Goal: Task Accomplishment & Management: Use online tool/utility

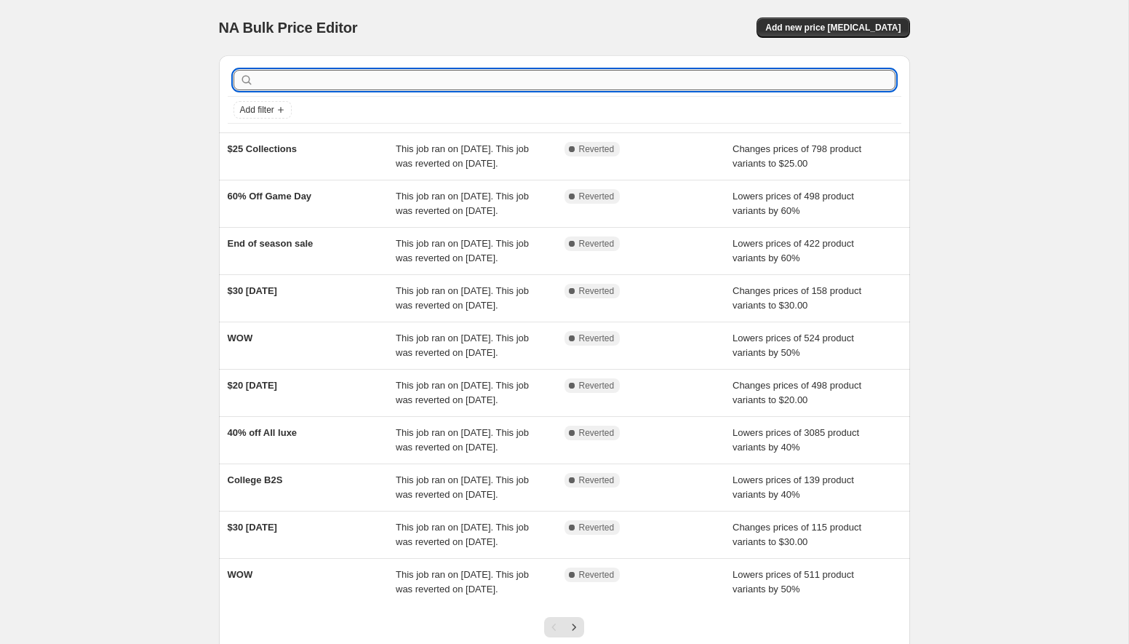
click at [634, 81] on input "text" at bounding box center [576, 80] width 639 height 20
type input "t"
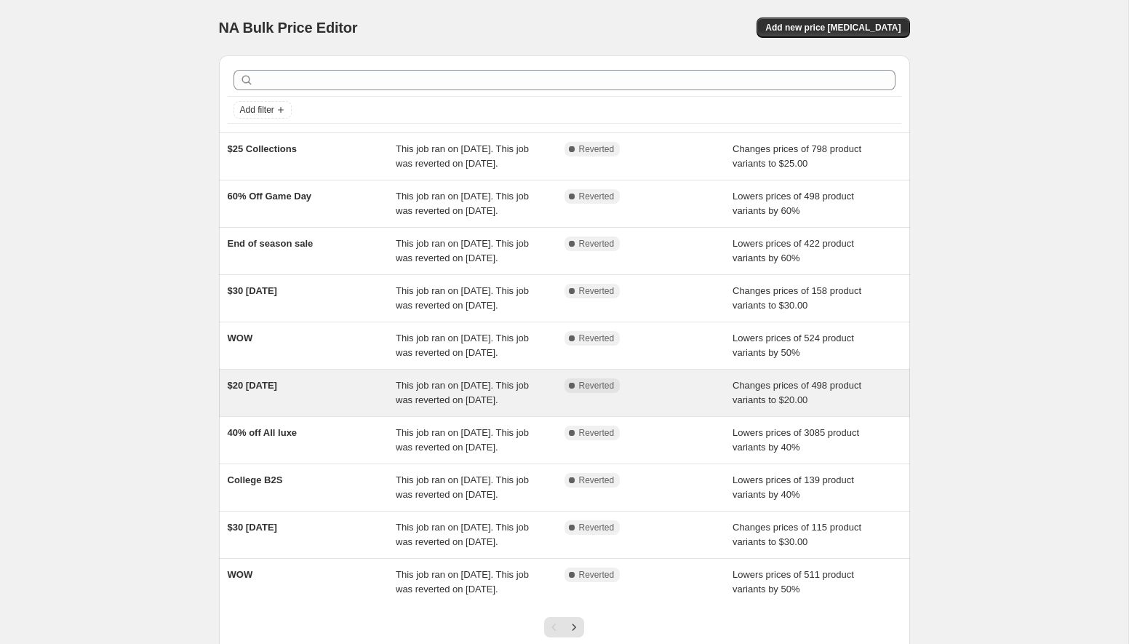
click at [299, 407] on div "$20 [DATE]" at bounding box center [312, 392] width 169 height 29
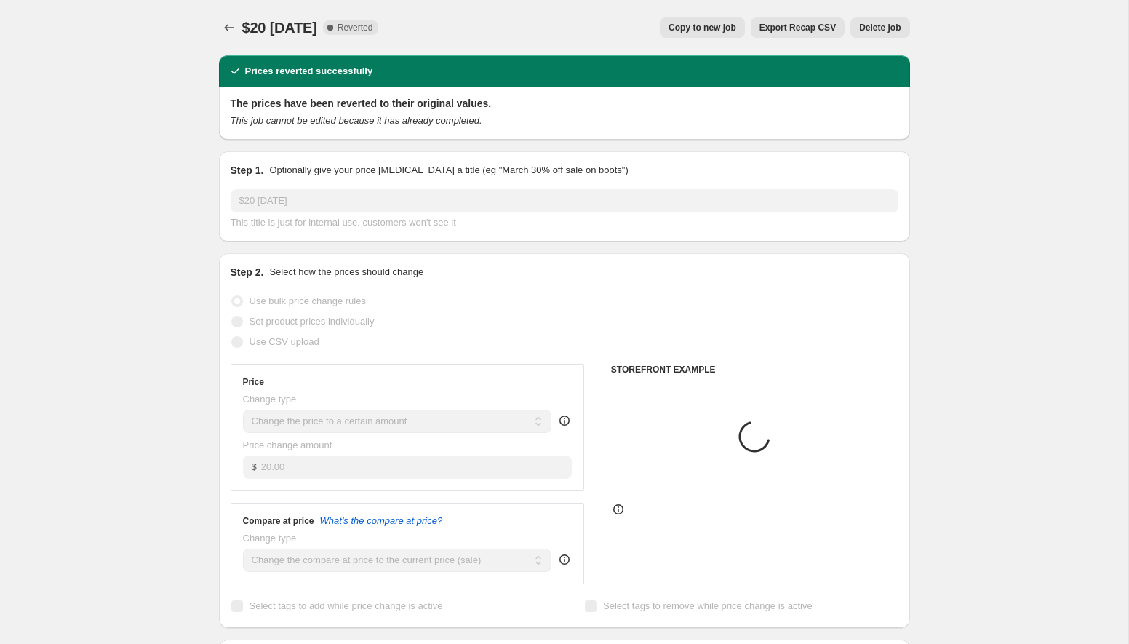
select select "collection"
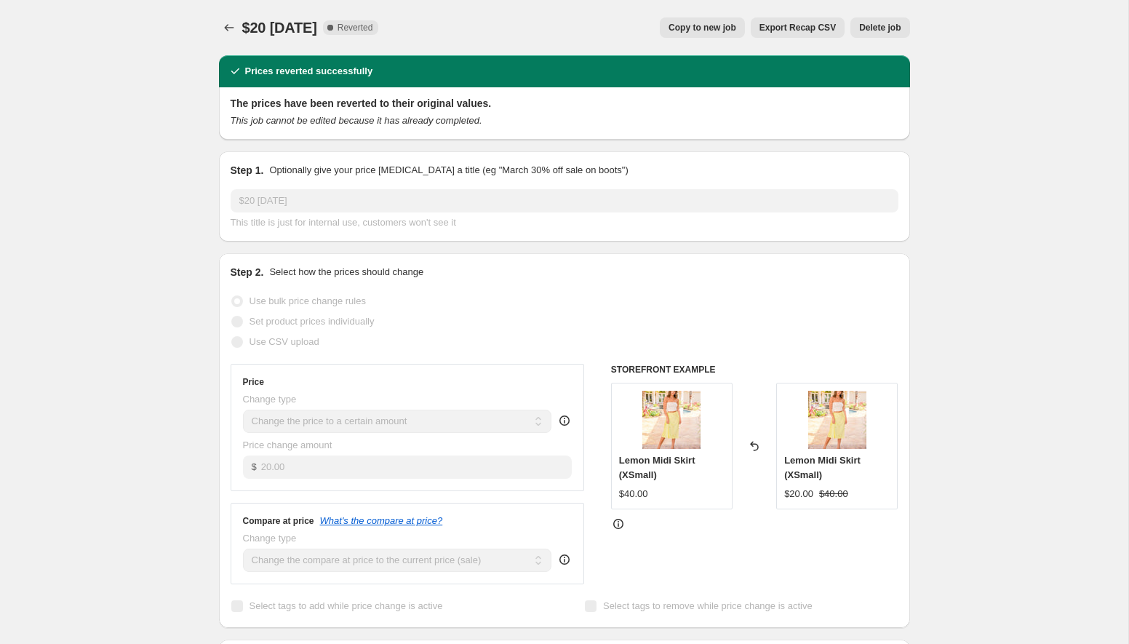
click at [698, 32] on span "Copy to new job" at bounding box center [703, 28] width 68 height 12
select select "collection"
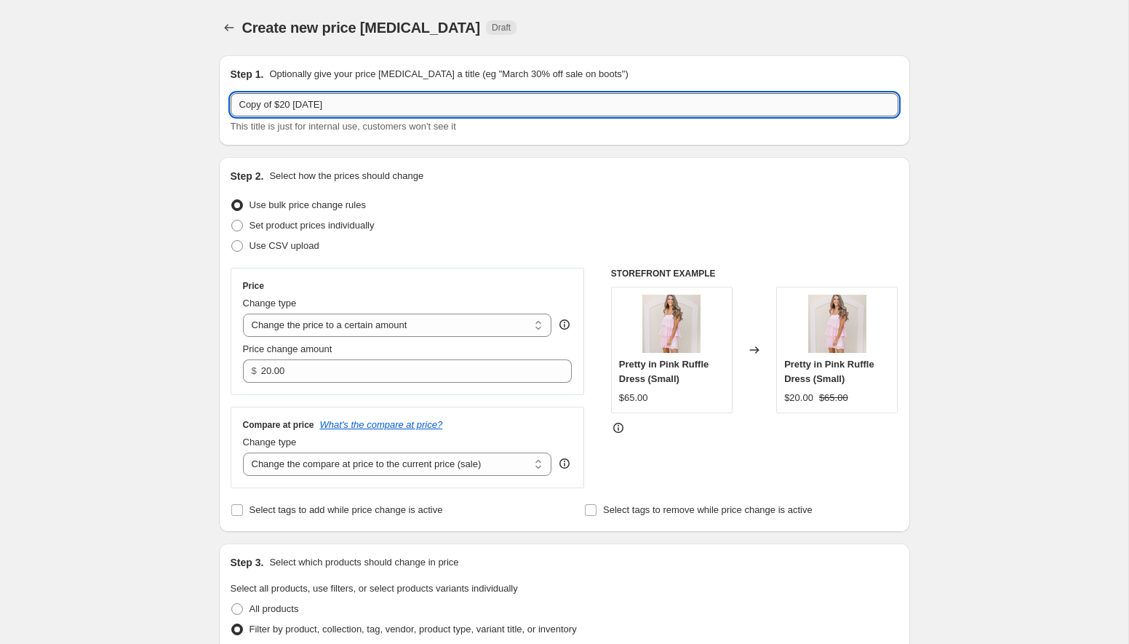
click at [271, 106] on input "Copy of $20 [DATE]" at bounding box center [565, 104] width 668 height 23
drag, startPoint x: 277, startPoint y: 105, endPoint x: 234, endPoint y: 101, distance: 43.1
click at [235, 104] on input "Copy of $20 [DATE]" at bounding box center [565, 104] width 668 height 23
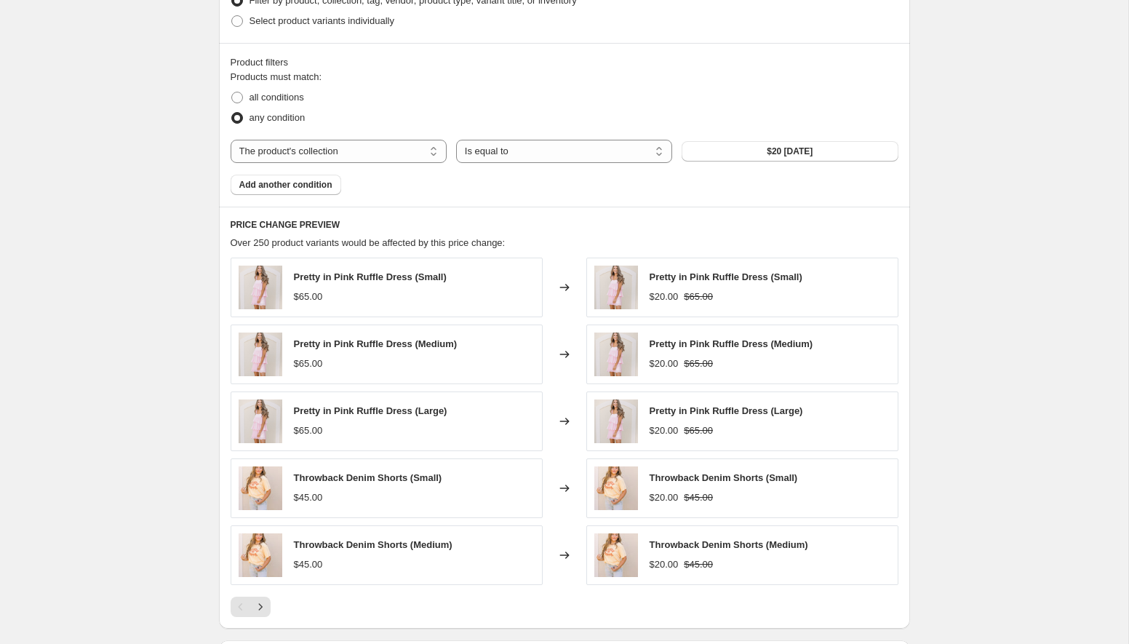
scroll to position [838, 0]
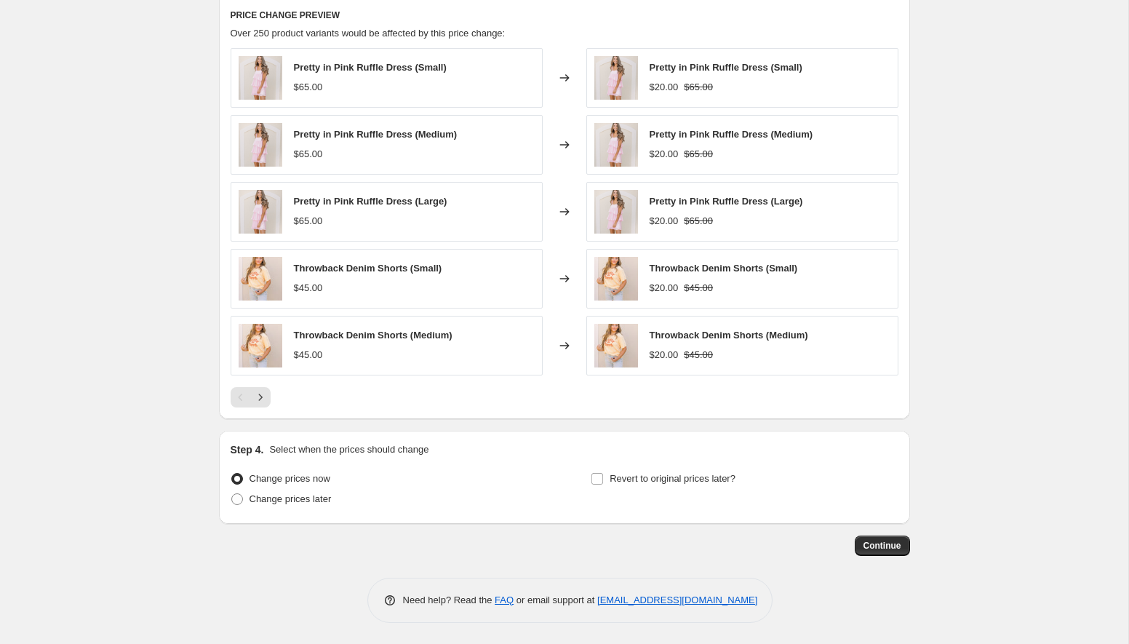
type input "$20 [DATE]"
click at [582, 477] on div "Change prices now Change prices later Revert to original prices later?" at bounding box center [565, 491] width 668 height 44
click at [612, 479] on span "Revert to original prices later?" at bounding box center [673, 478] width 126 height 11
click at [603, 479] on input "Revert to original prices later?" at bounding box center [598, 479] width 12 height 12
checkbox input "true"
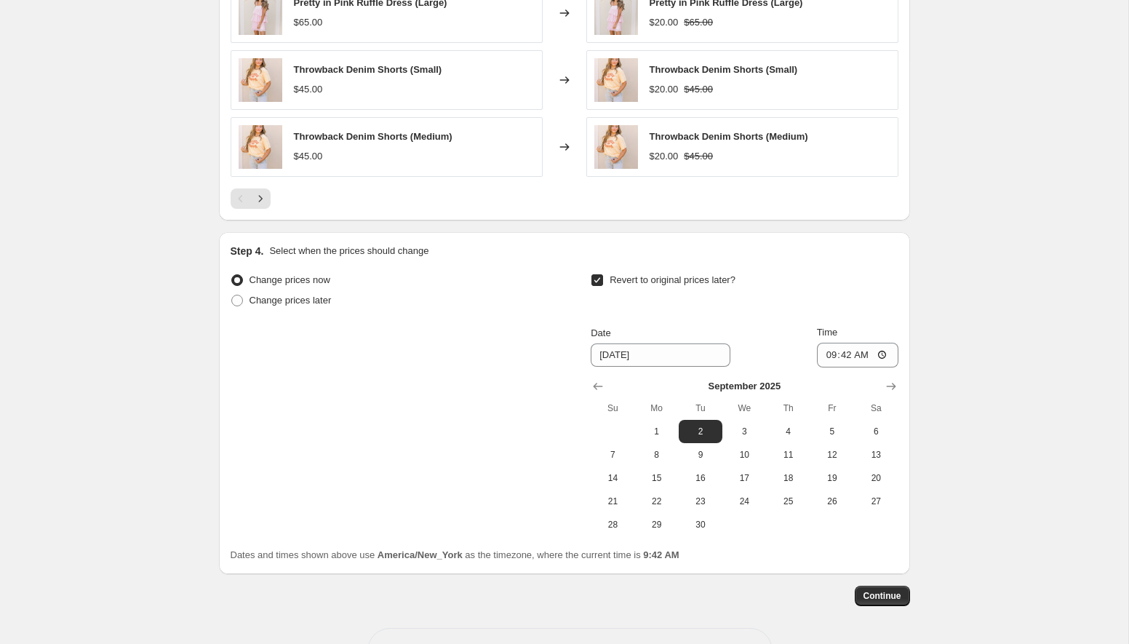
scroll to position [1087, 0]
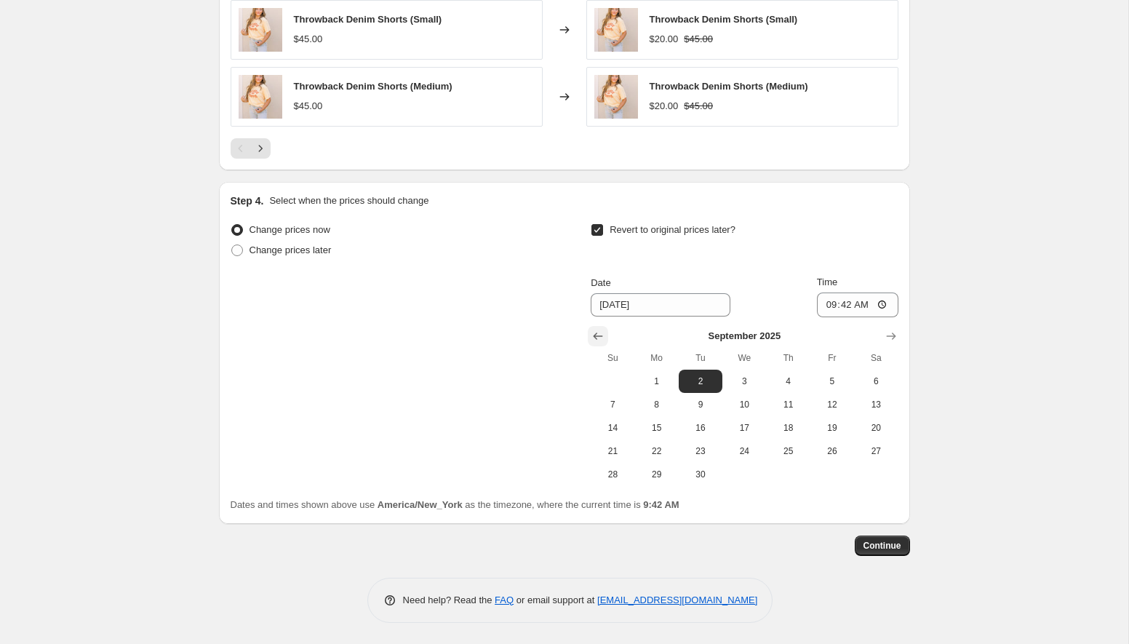
click at [599, 334] on icon "Show previous month, August 2025" at bounding box center [598, 336] width 15 height 15
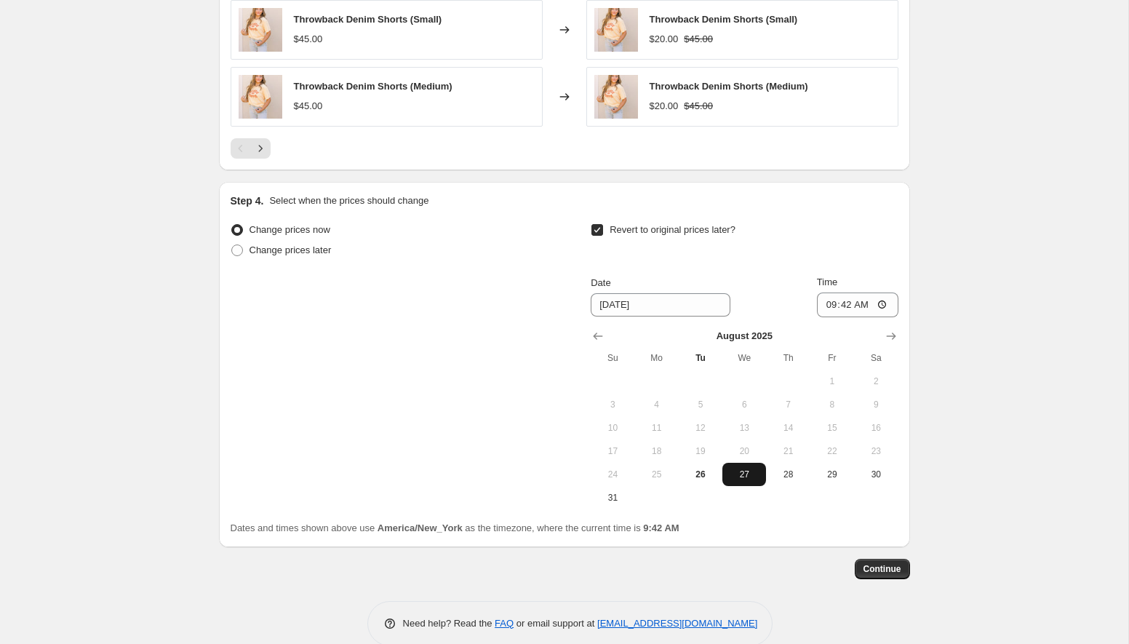
click at [747, 469] on span "27" at bounding box center [744, 475] width 32 height 12
type input "[DATE]"
click at [863, 299] on input "09:42" at bounding box center [857, 304] width 81 height 25
click at [854, 301] on input "09:42" at bounding box center [857, 304] width 81 height 25
click at [842, 303] on input "09:42" at bounding box center [857, 304] width 81 height 25
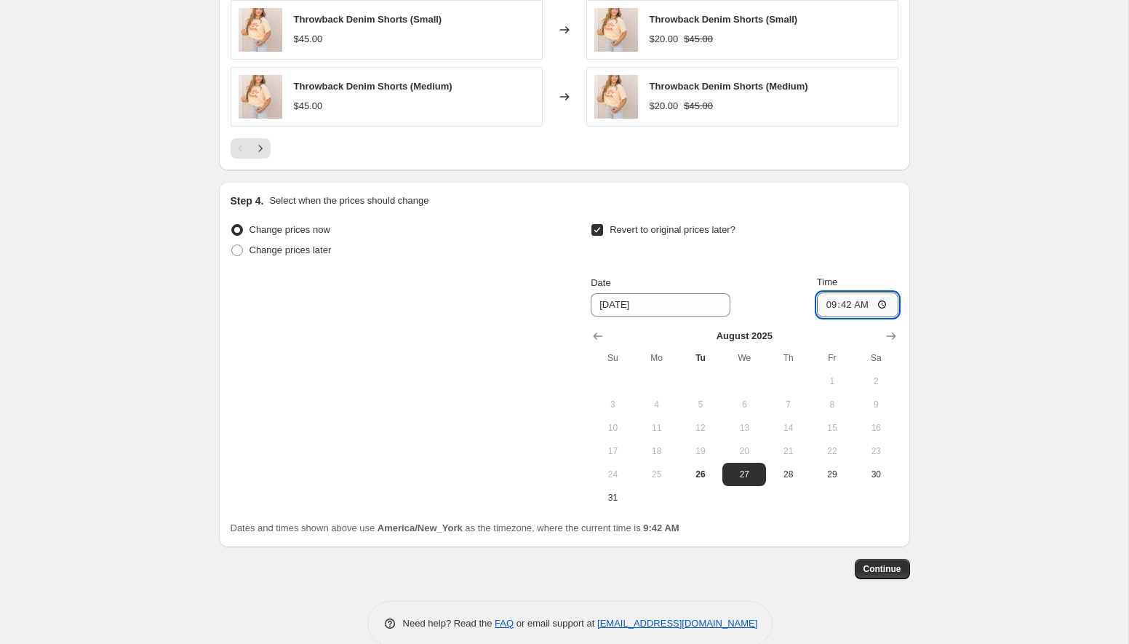
click at [827, 303] on input "09:42" at bounding box center [857, 304] width 81 height 25
click at [891, 298] on input "09:42" at bounding box center [857, 304] width 81 height 25
click at [884, 303] on input "09:42" at bounding box center [857, 304] width 81 height 25
type input "00:00"
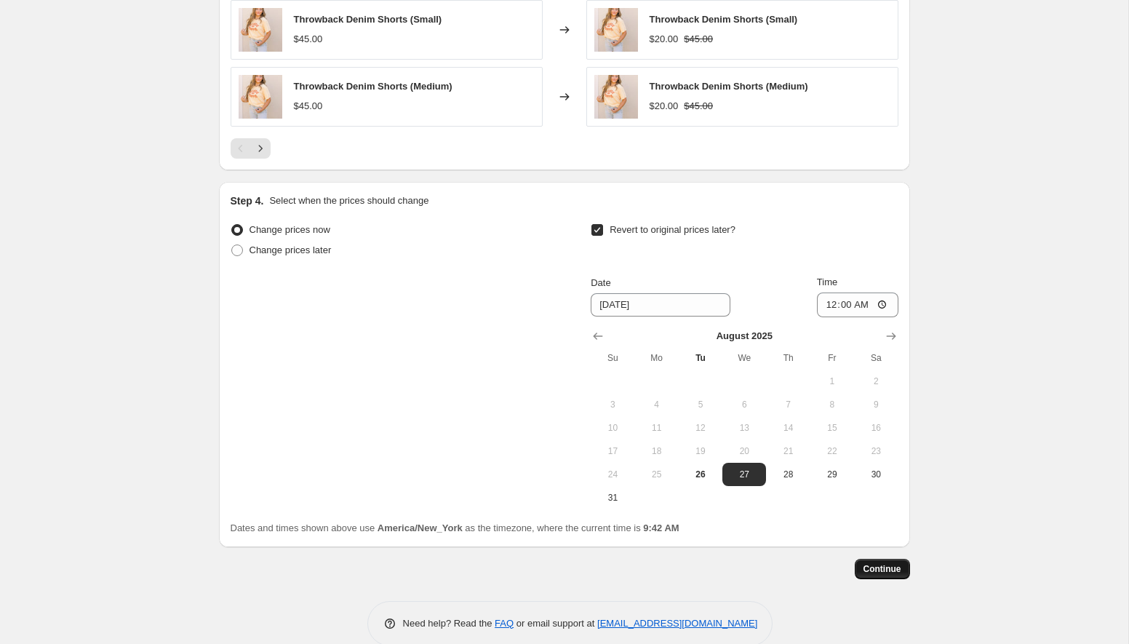
click at [885, 568] on span "Continue" at bounding box center [883, 569] width 38 height 12
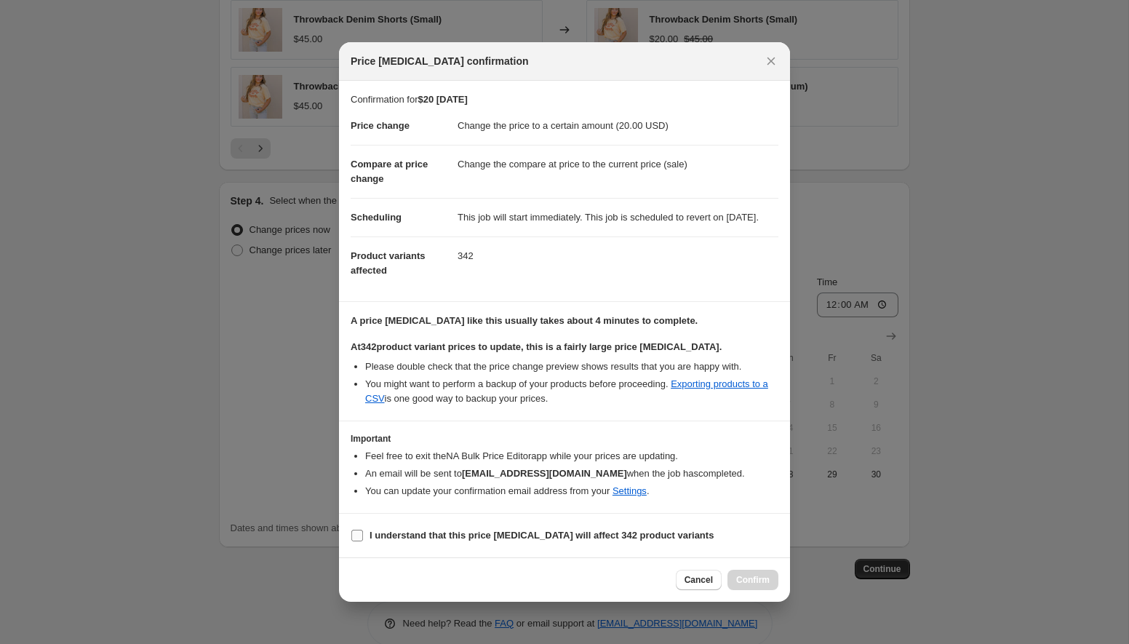
click at [359, 541] on input "I understand that this price [MEDICAL_DATA] will affect 342 product variants" at bounding box center [357, 536] width 12 height 12
checkbox input "true"
click at [741, 586] on span "Confirm" at bounding box center [752, 580] width 33 height 12
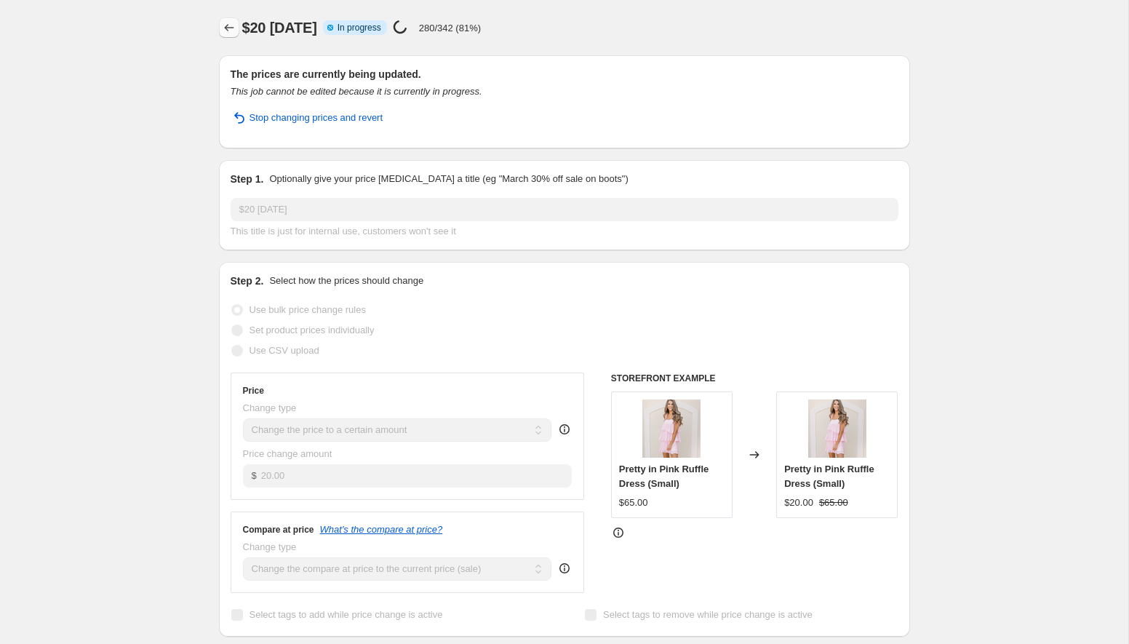
click at [224, 28] on icon "Price change jobs" at bounding box center [228, 27] width 9 height 7
